Goal: Transaction & Acquisition: Book appointment/travel/reservation

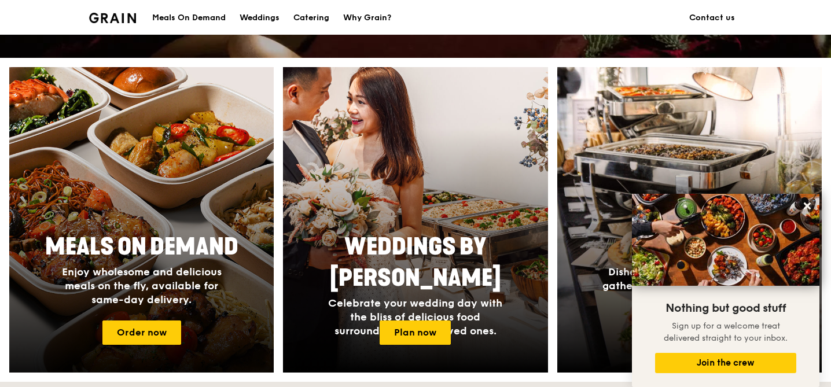
scroll to position [405, 0]
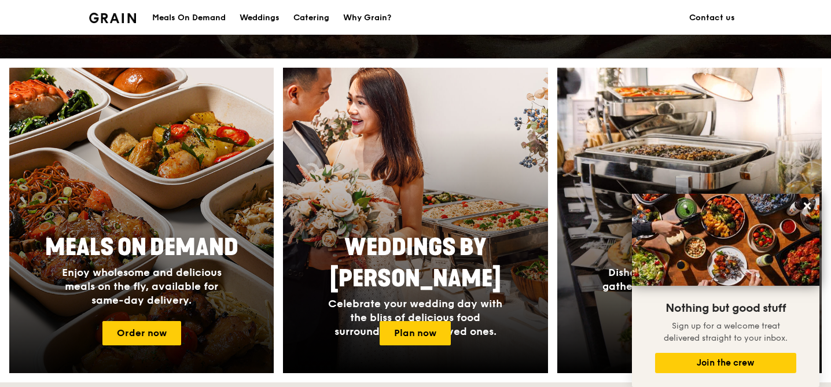
click at [202, 226] on div at bounding box center [141, 221] width 291 height 336
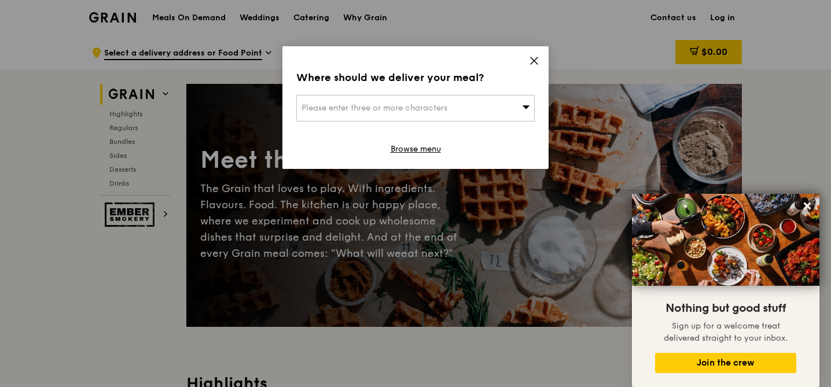
click at [534, 60] on icon at bounding box center [534, 60] width 7 height 7
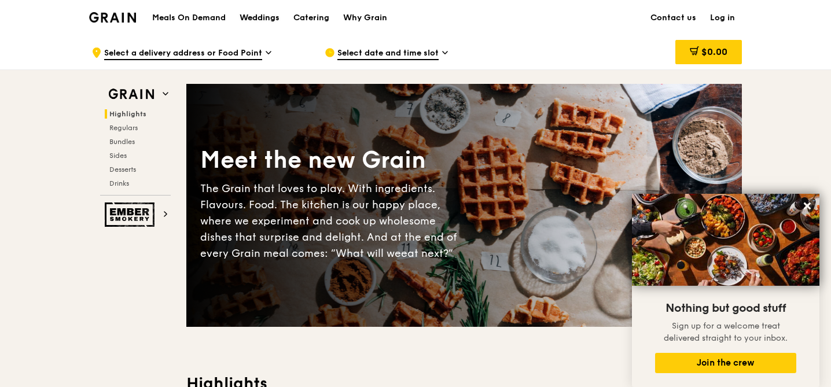
click at [260, 18] on div "Weddings" at bounding box center [260, 18] width 40 height 35
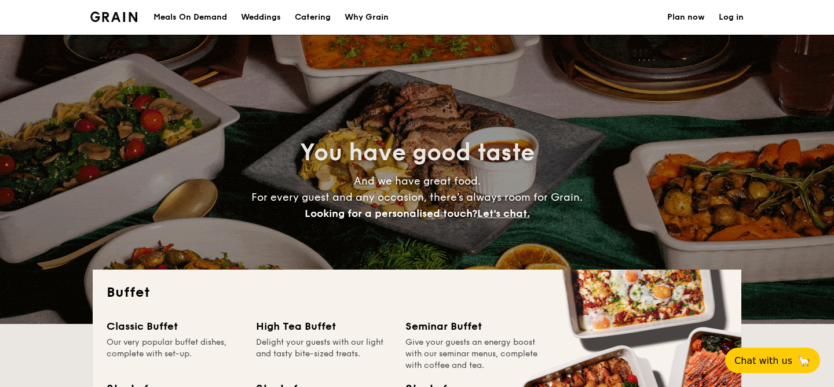
select select
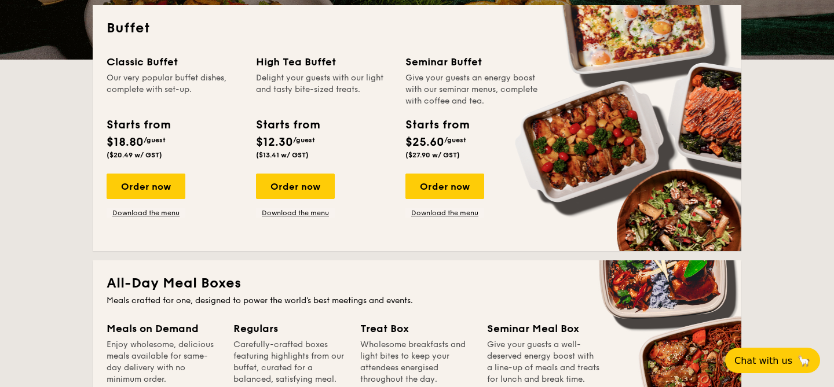
scroll to position [275, 0]
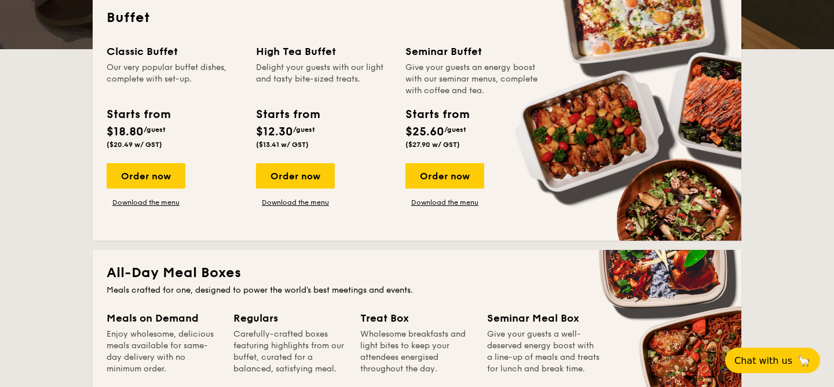
click at [420, 144] on span "($27.90 w/ GST)" at bounding box center [432, 145] width 54 height 8
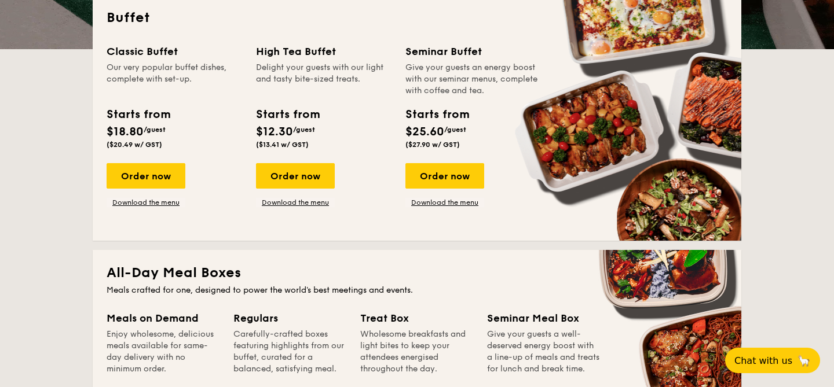
click at [420, 144] on span "($27.90 w/ GST)" at bounding box center [432, 145] width 54 height 8
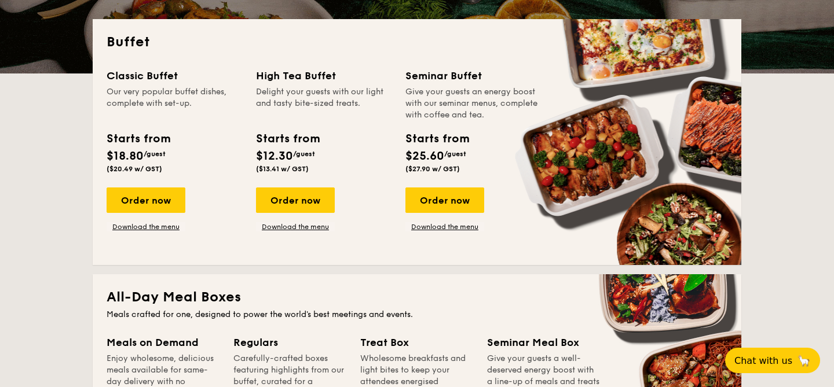
scroll to position [233, 0]
